Goal: Find specific page/section: Find specific page/section

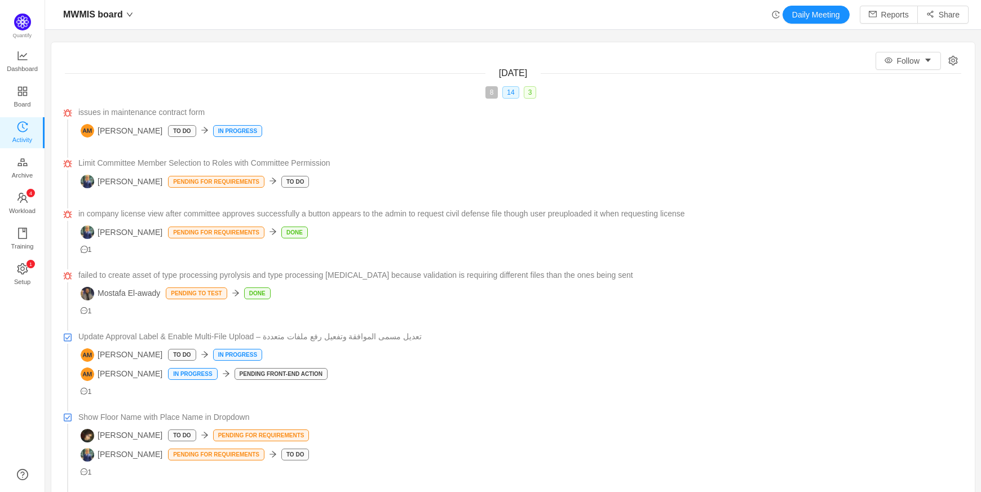
scroll to position [469, 902]
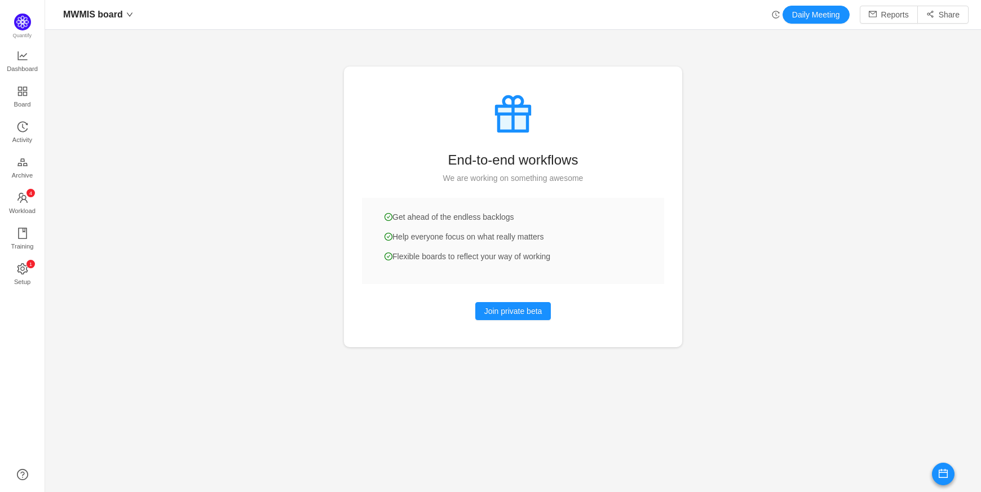
scroll to position [469, 902]
click at [28, 130] on link "Activity" at bounding box center [22, 133] width 11 height 23
